Goal: Find specific fact: Find specific page/section

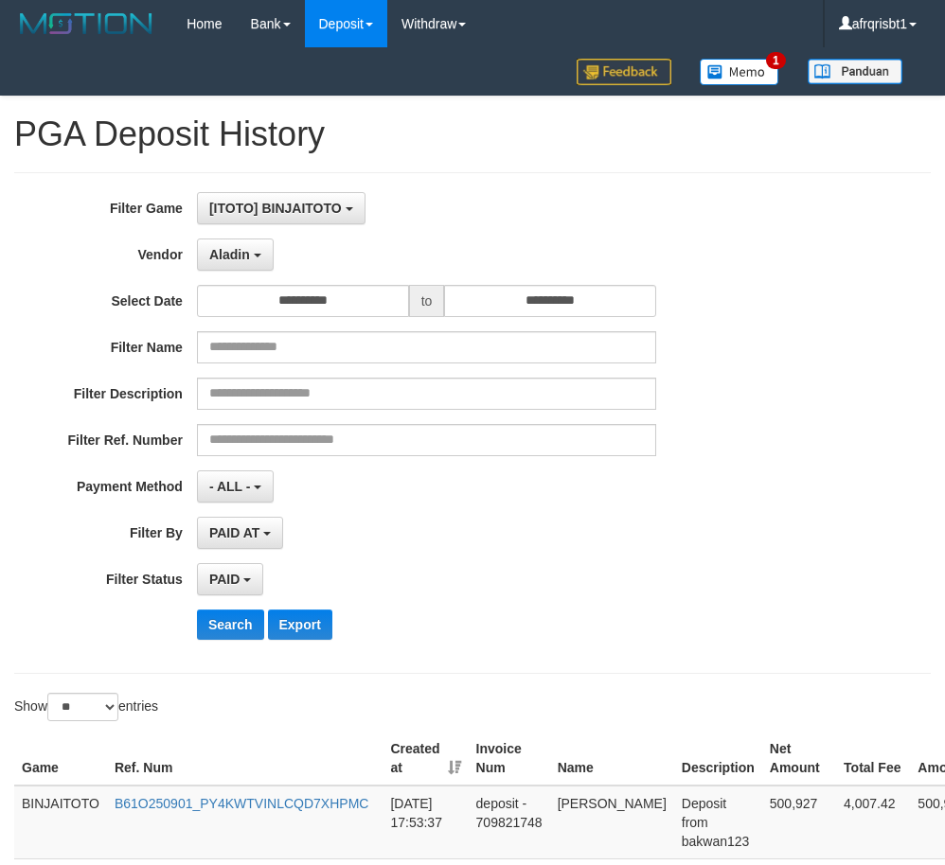
select select "**********"
select select "*"
select select "**"
click at [237, 633] on button "Search" at bounding box center [230, 625] width 67 height 30
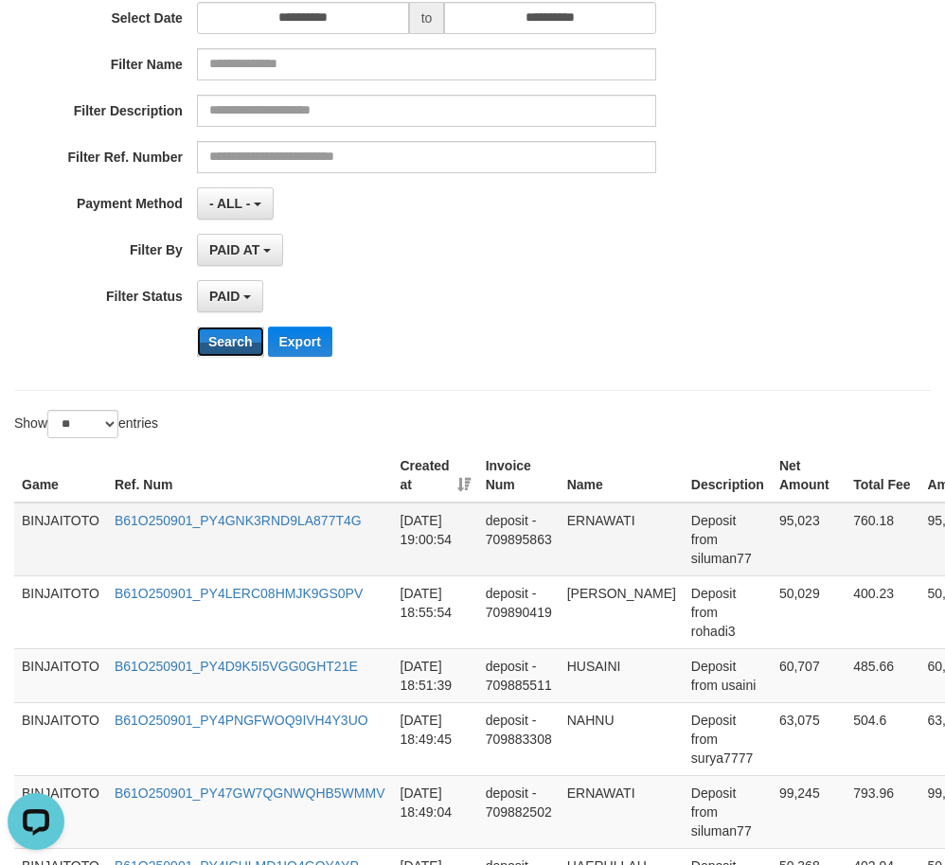
scroll to position [284, 0]
click at [605, 514] on td "ERNAWATI" at bounding box center [621, 539] width 124 height 74
copy td "ERNAWATI"
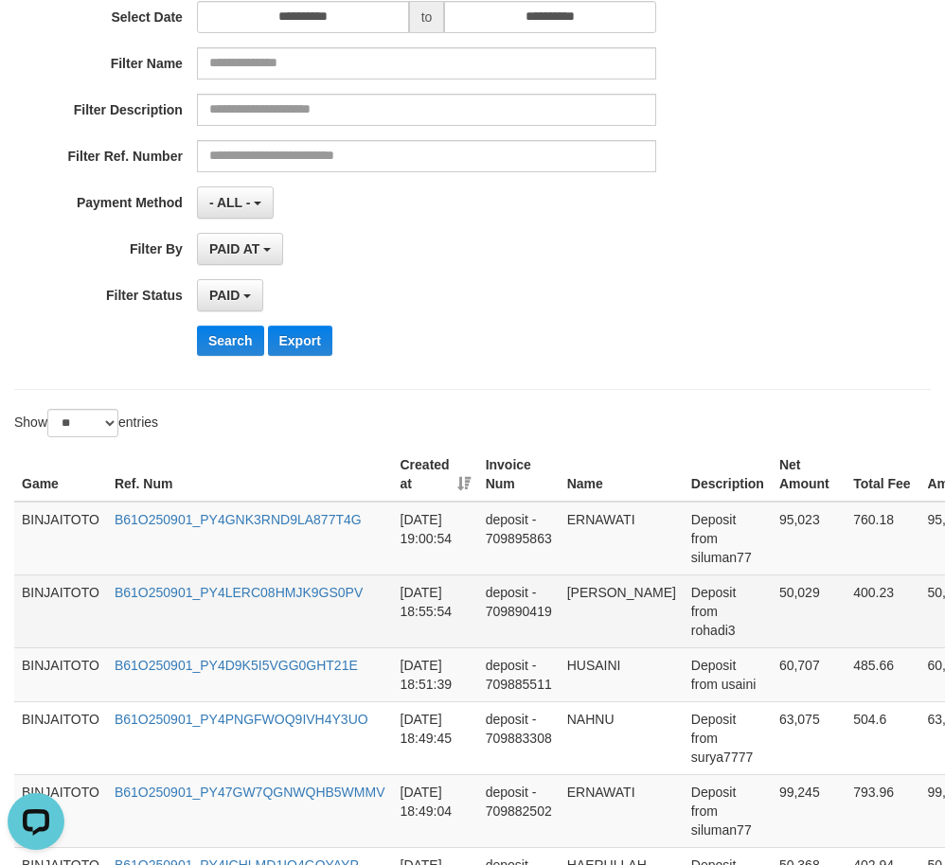
click at [575, 589] on td "[PERSON_NAME]" at bounding box center [621, 611] width 124 height 73
drag, startPoint x: 575, startPoint y: 589, endPoint x: 618, endPoint y: 589, distance: 42.6
click at [618, 589] on td "[PERSON_NAME]" at bounding box center [621, 611] width 124 height 73
copy td "[PERSON_NAME]"
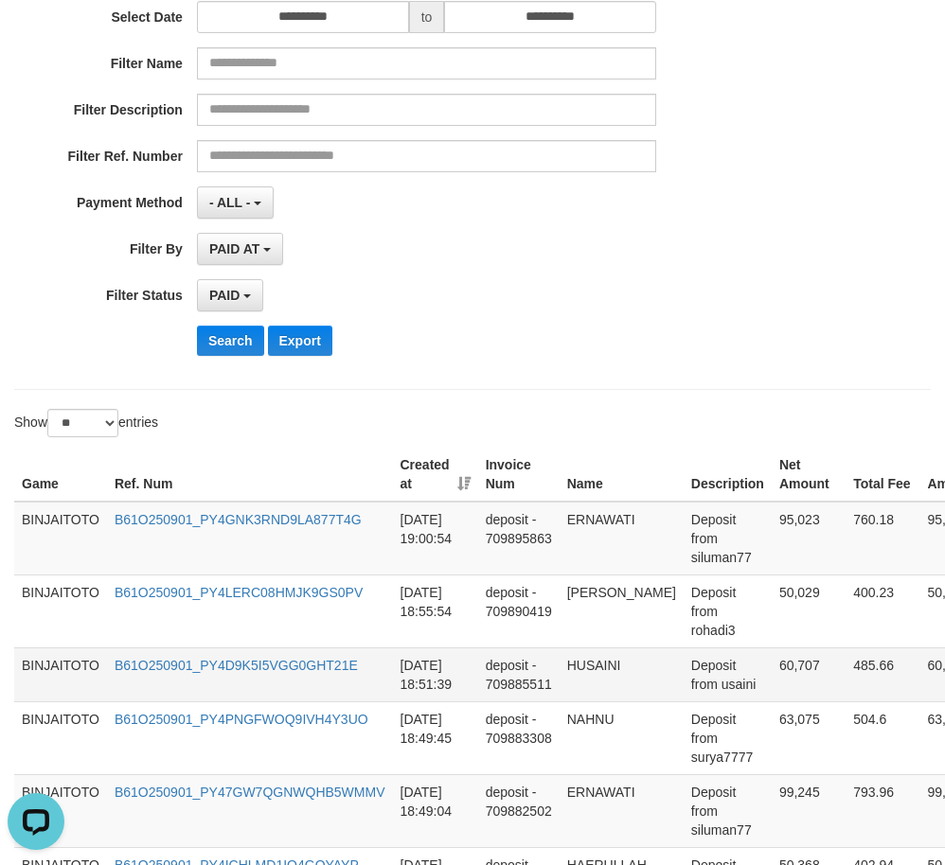
click at [610, 664] on td "HUSAINI" at bounding box center [621, 674] width 124 height 54
copy td "HUSAINI"
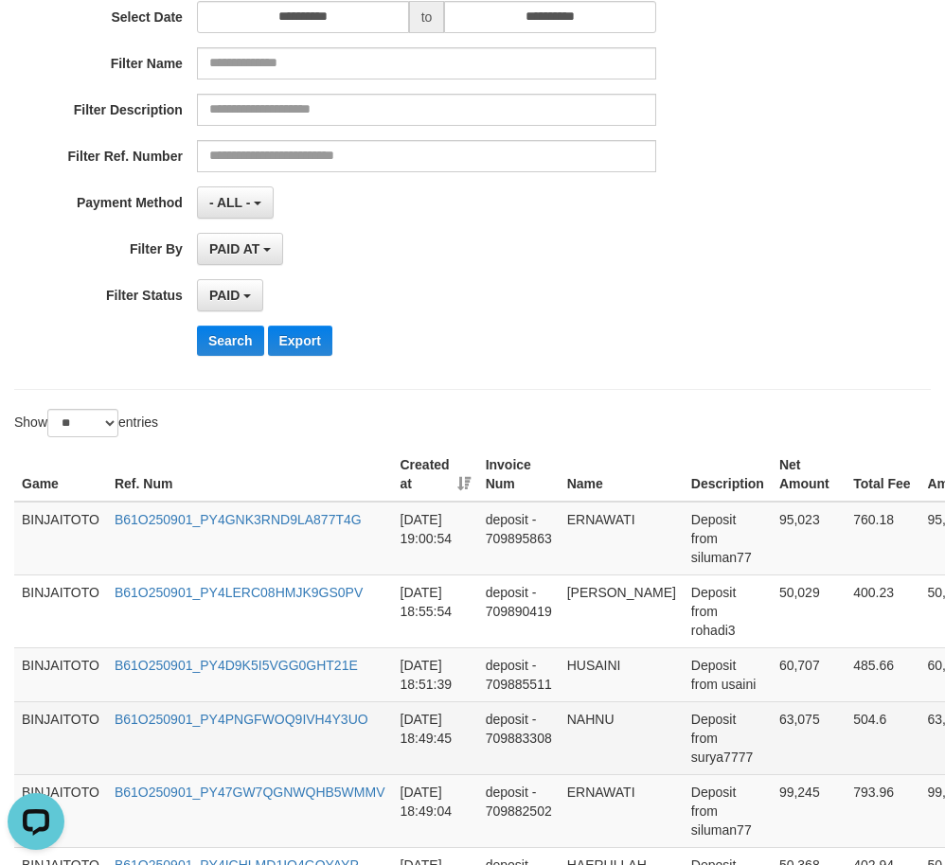
click at [593, 714] on td "NAHNU" at bounding box center [621, 737] width 124 height 73
copy td "NAHNU"
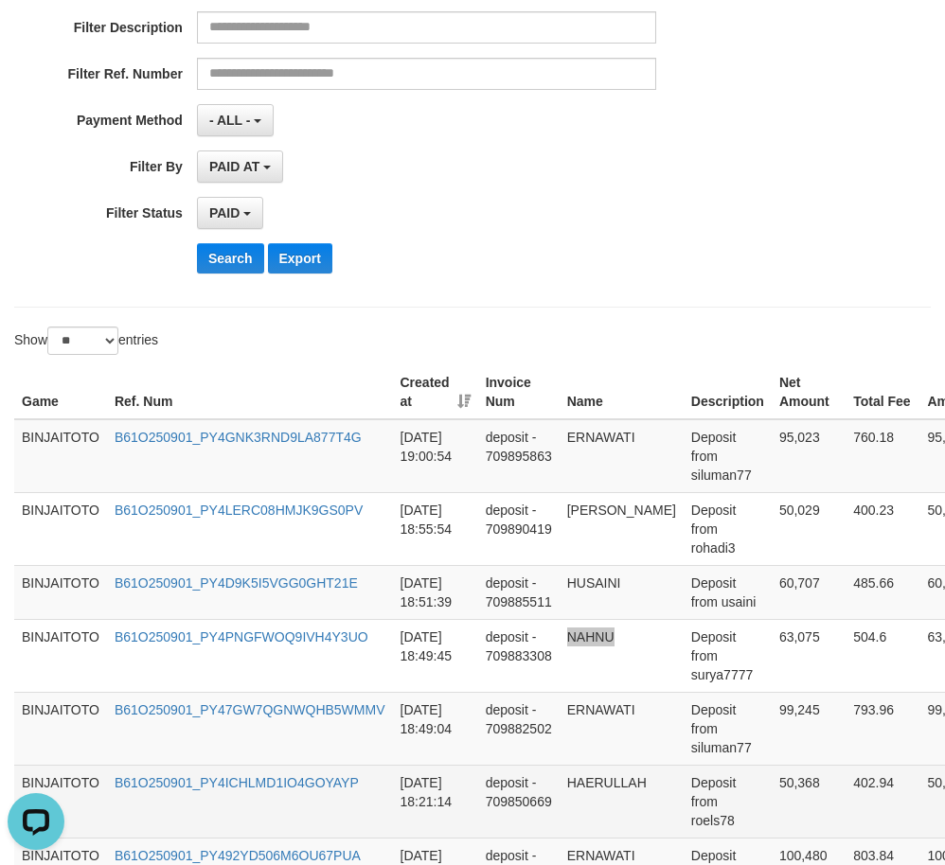
scroll to position [473, 0]
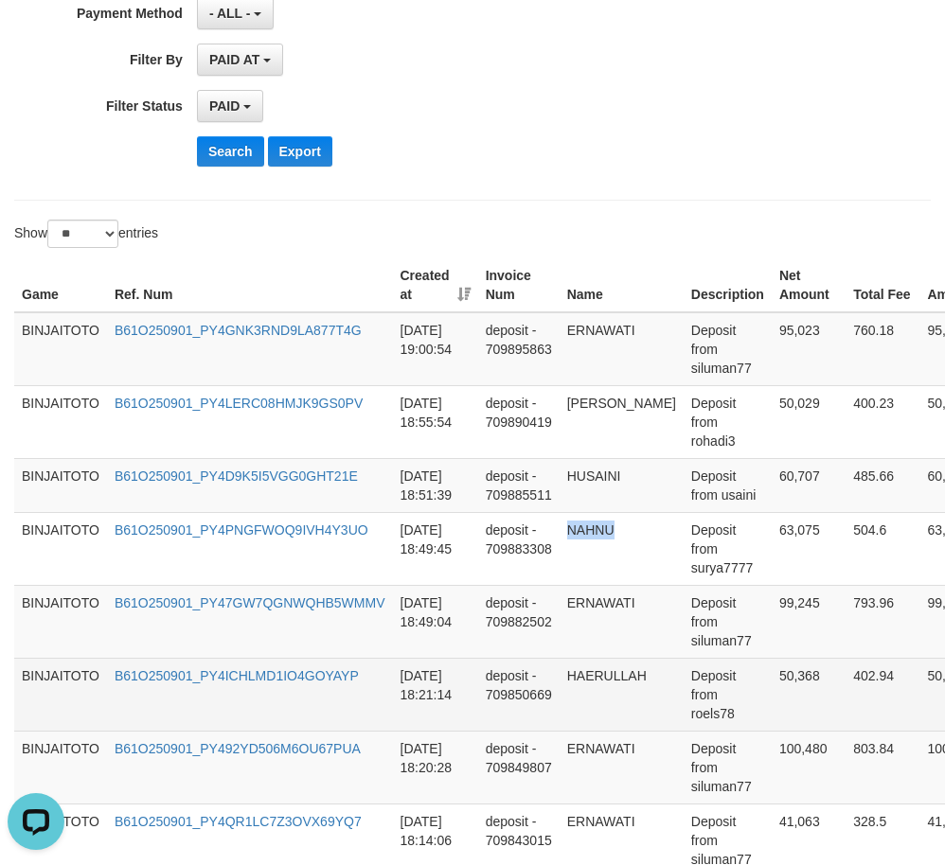
click at [588, 670] on td "HAERULLAH" at bounding box center [621, 694] width 124 height 73
copy td "HAERULLAH"
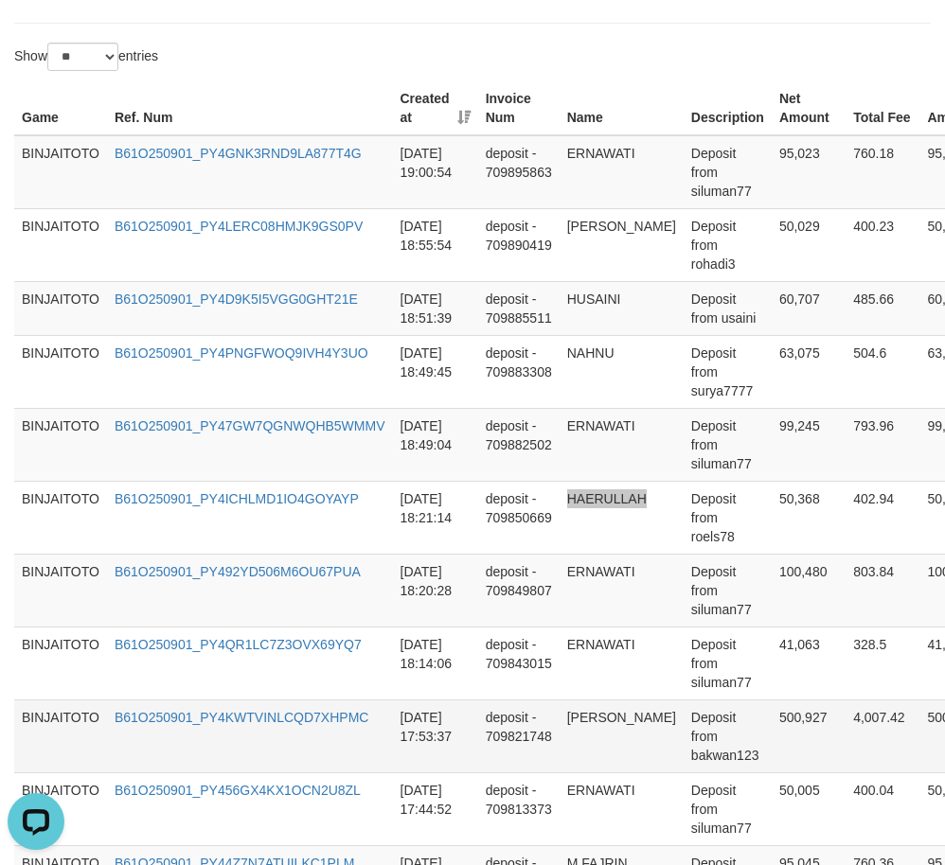
scroll to position [663, 0]
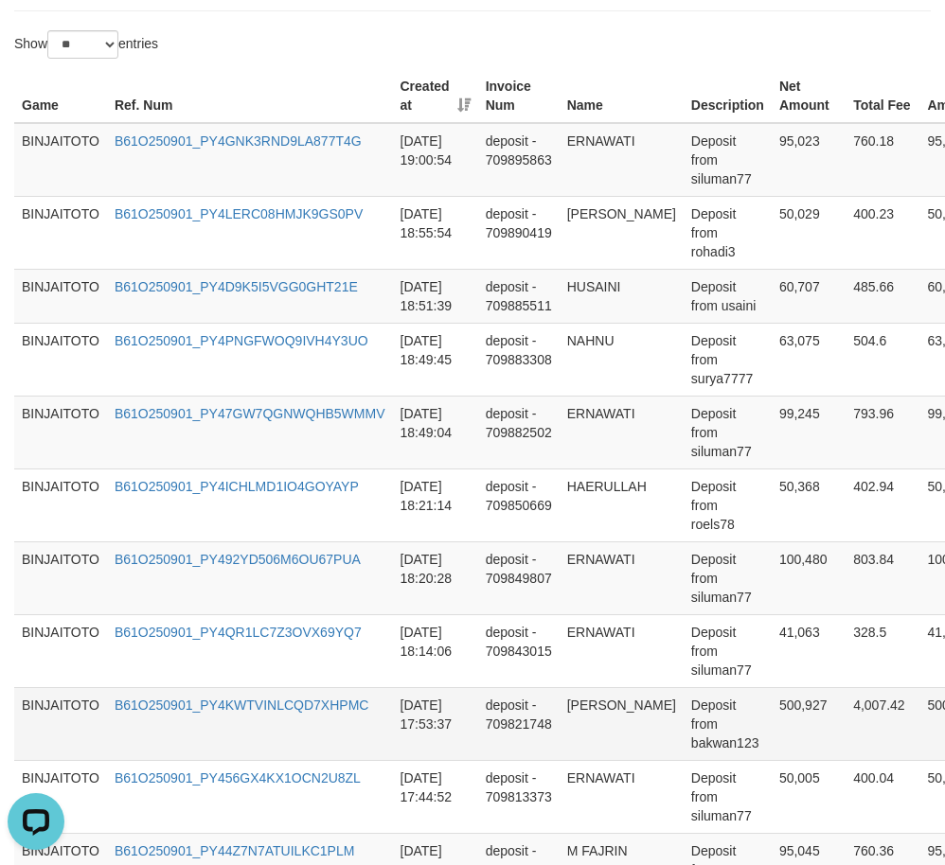
click at [589, 701] on td "[PERSON_NAME]" at bounding box center [621, 723] width 124 height 73
drag, startPoint x: 589, startPoint y: 701, endPoint x: 611, endPoint y: 738, distance: 43.3
click at [611, 738] on td "[PERSON_NAME]" at bounding box center [621, 723] width 124 height 73
copy td "[PERSON_NAME]"
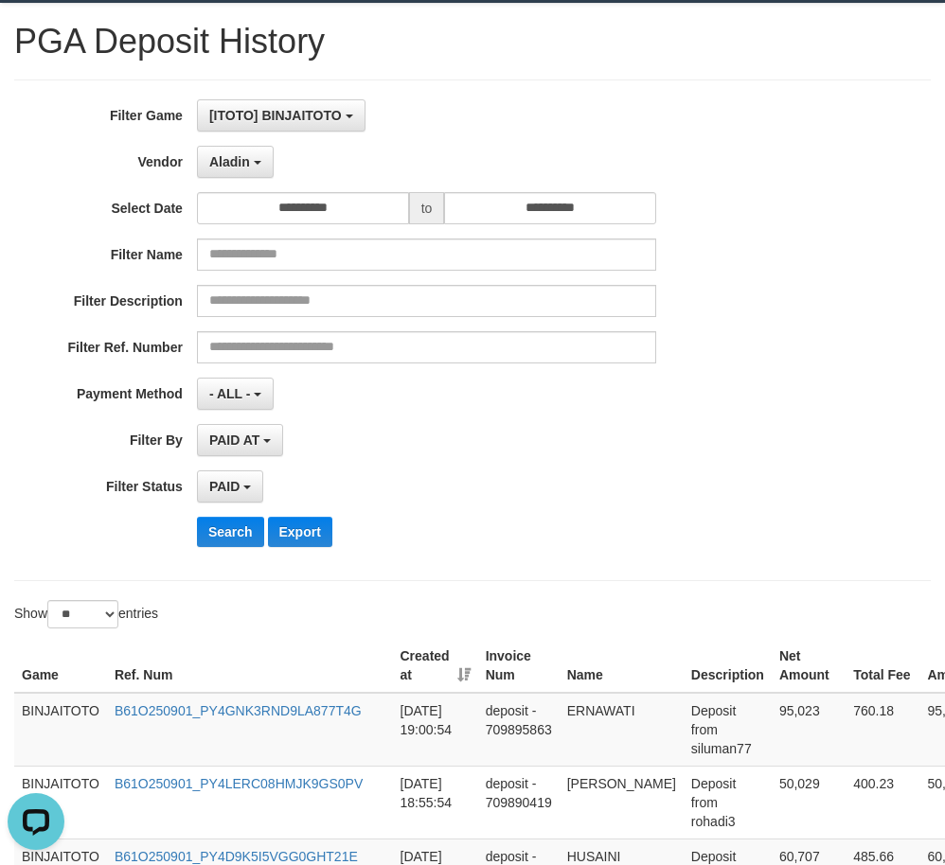
scroll to position [0, 0]
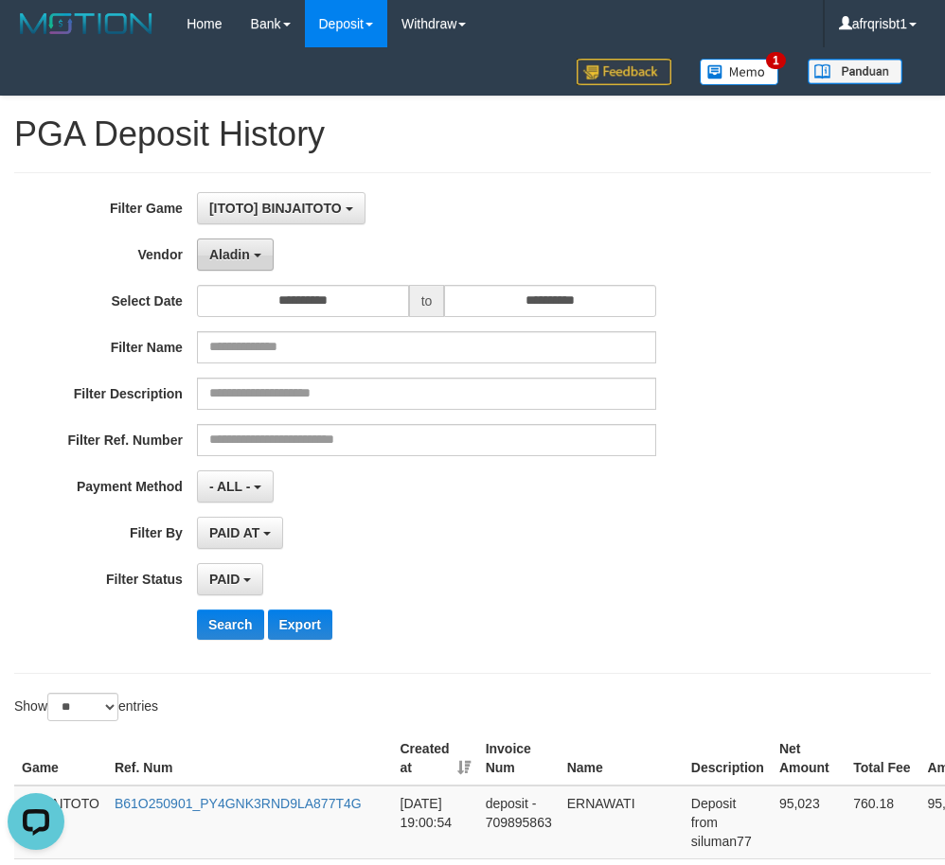
click at [209, 256] on span "Aladin" at bounding box center [229, 254] width 41 height 15
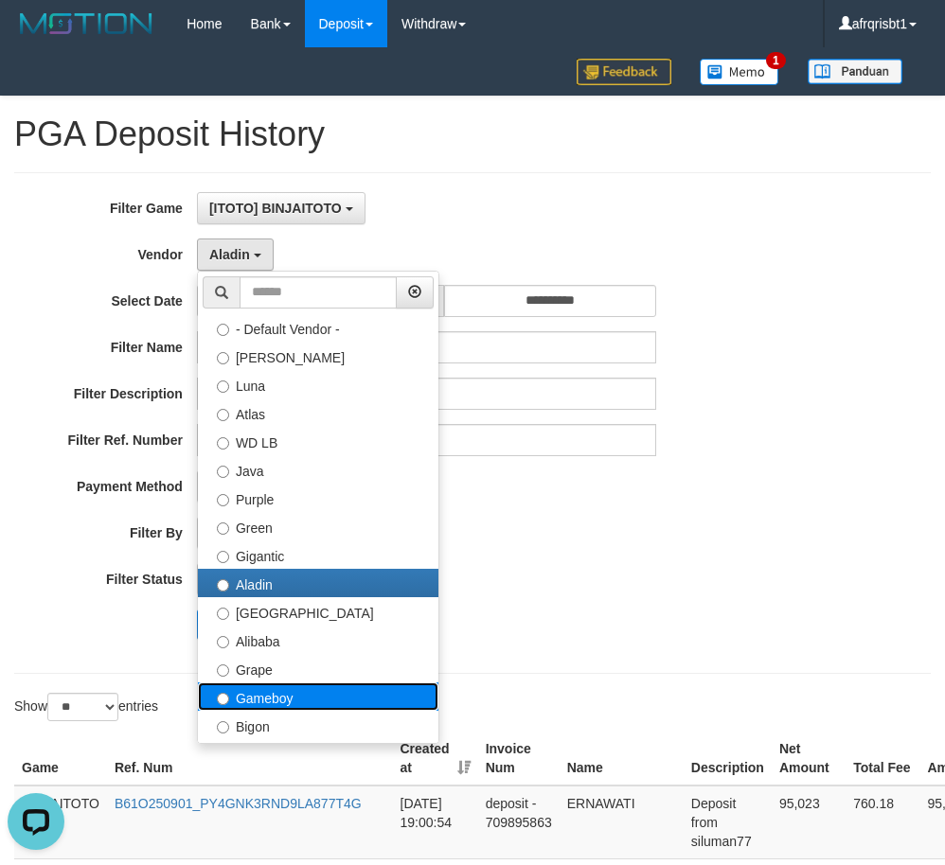
click at [254, 693] on label "Gameboy" at bounding box center [318, 696] width 240 height 28
select select "**********"
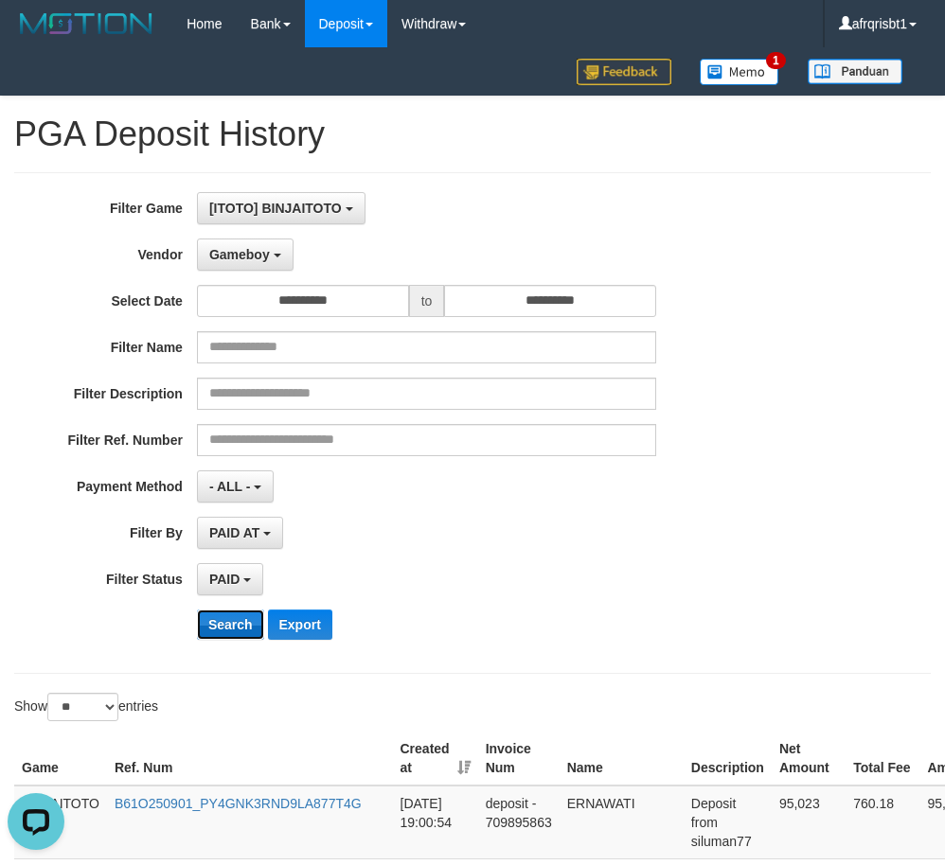
click at [224, 622] on button "Search" at bounding box center [230, 625] width 67 height 30
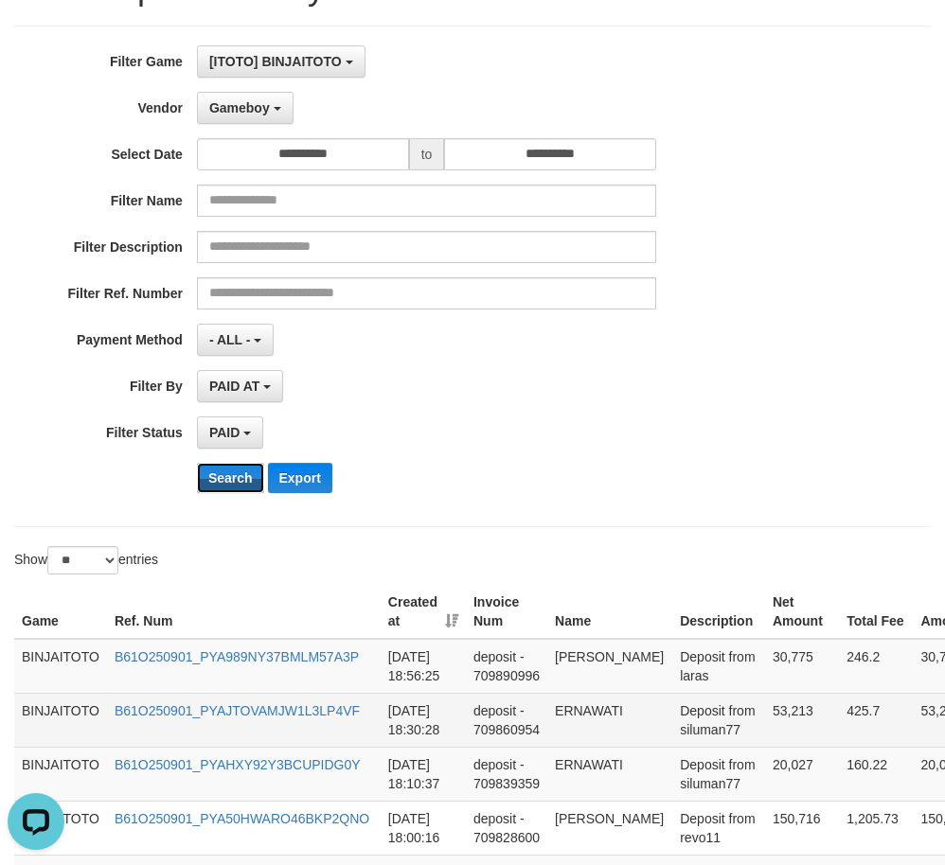
scroll to position [284, 0]
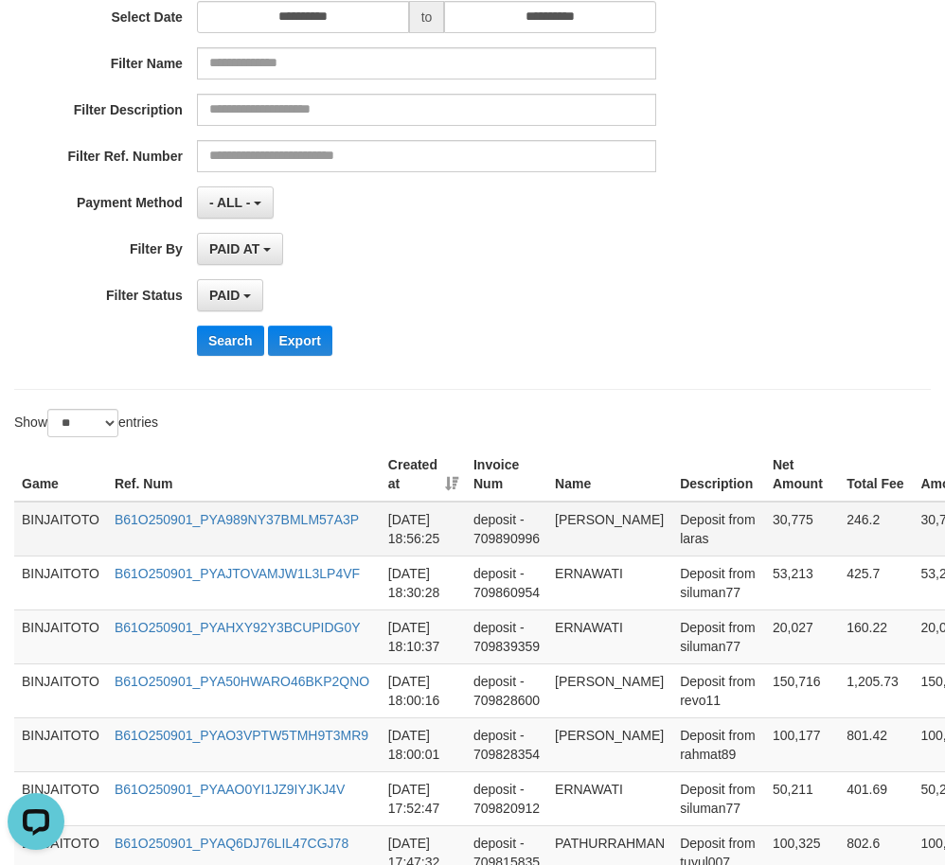
click at [605, 507] on td "[PERSON_NAME]" at bounding box center [609, 529] width 125 height 55
copy td "[PERSON_NAME]"
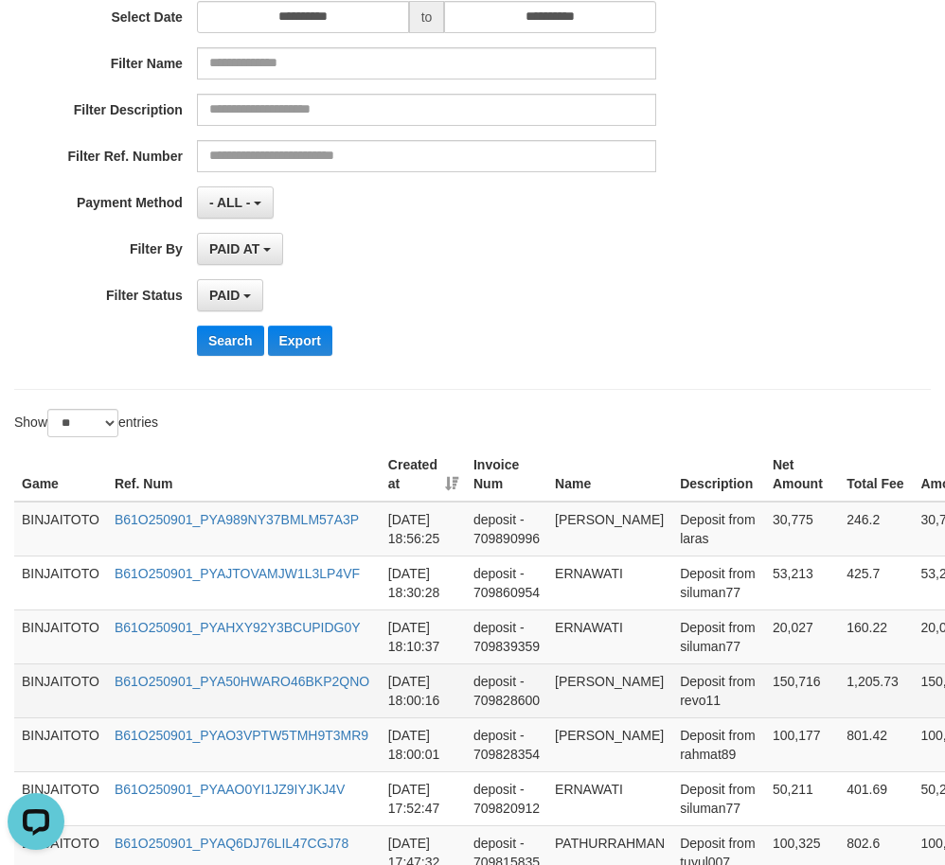
click at [580, 683] on td "[PERSON_NAME]" at bounding box center [609, 691] width 125 height 54
drag, startPoint x: 580, startPoint y: 683, endPoint x: 644, endPoint y: 687, distance: 63.5
click at [644, 687] on td "[PERSON_NAME]" at bounding box center [609, 691] width 125 height 54
copy td "[PERSON_NAME]"
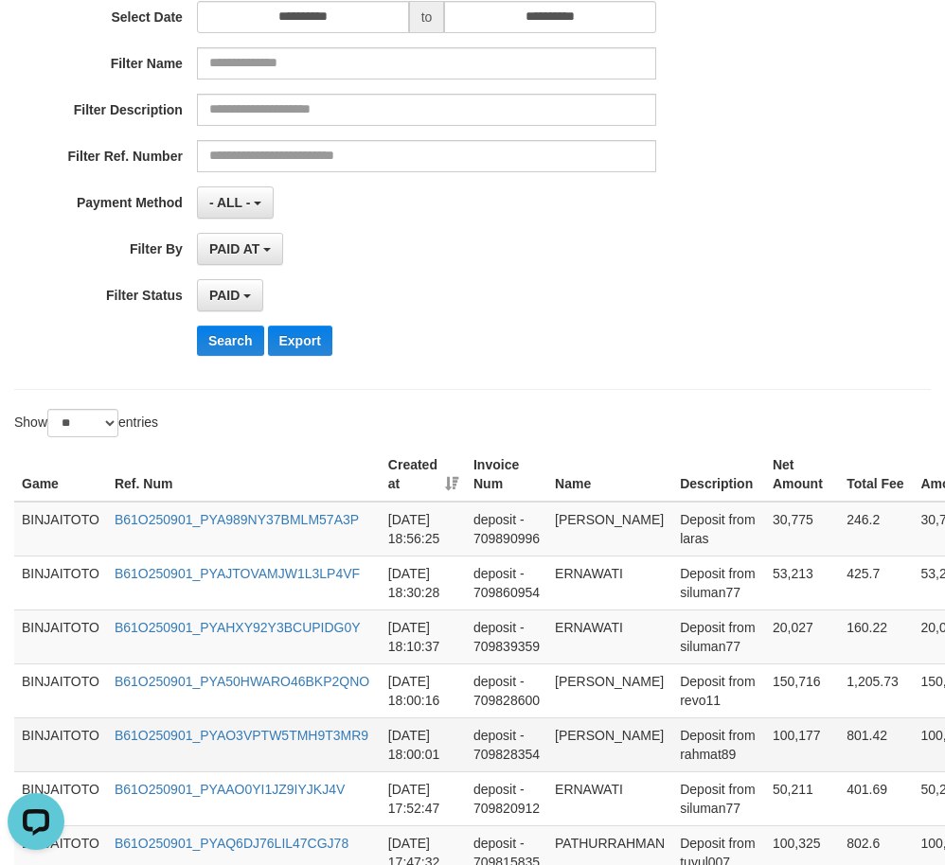
click at [578, 740] on td "[PERSON_NAME]" at bounding box center [609, 744] width 125 height 54
drag, startPoint x: 578, startPoint y: 740, endPoint x: 613, endPoint y: 753, distance: 37.4
click at [613, 753] on td "[PERSON_NAME]" at bounding box center [609, 744] width 125 height 54
copy td "[PERSON_NAME]"
